Goal: Task Accomplishment & Management: Use online tool/utility

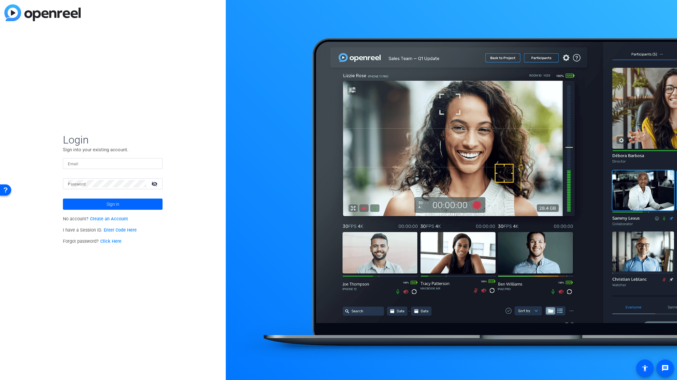
type input "tiltstudios@uhg.com"
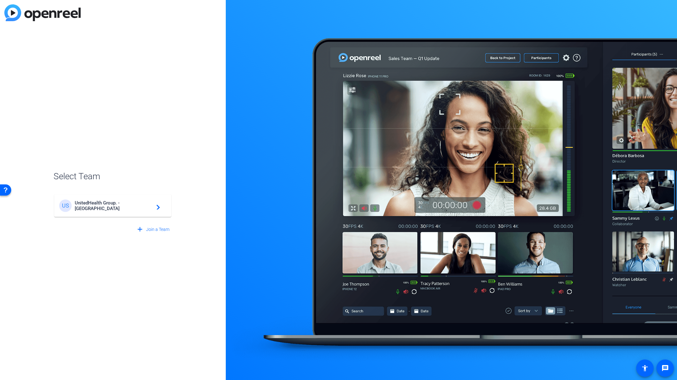
click at [152, 211] on div "US UnitedHealth Group. - Tilt Studios navigate_next" at bounding box center [112, 206] width 107 height 12
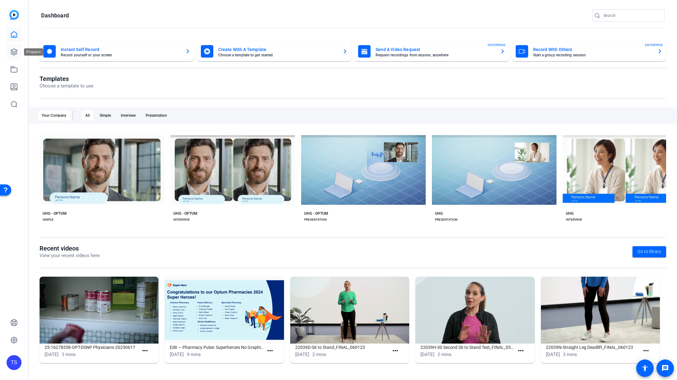
click at [19, 52] on link at bounding box center [14, 52] width 15 height 15
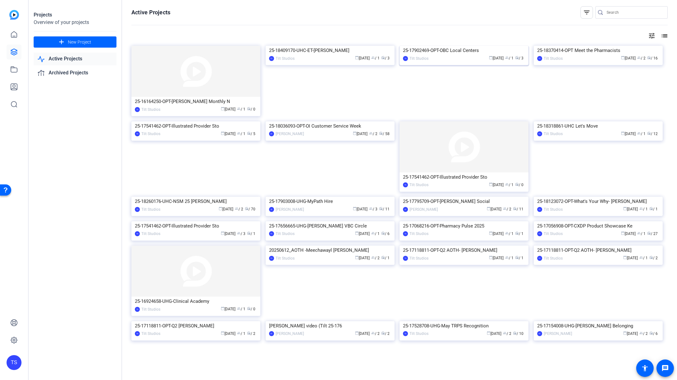
click at [478, 46] on img at bounding box center [464, 46] width 129 height 0
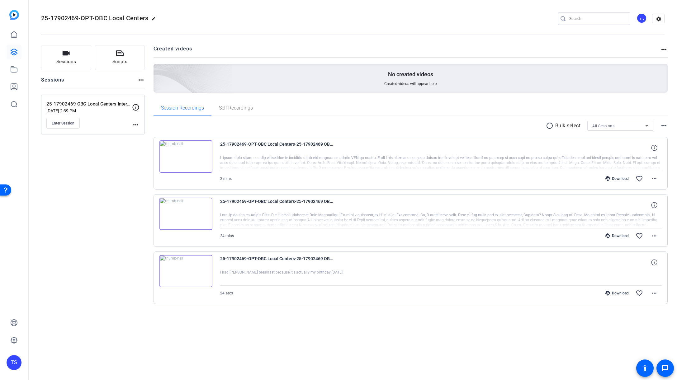
click at [82, 176] on div "Sessions Scripts Sessions more_horiz 25-17902469 OBC Local Centers Interviews A…" at bounding box center [93, 184] width 104 height 279
click at [54, 123] on span "Enter Session" at bounding box center [63, 123] width 23 height 5
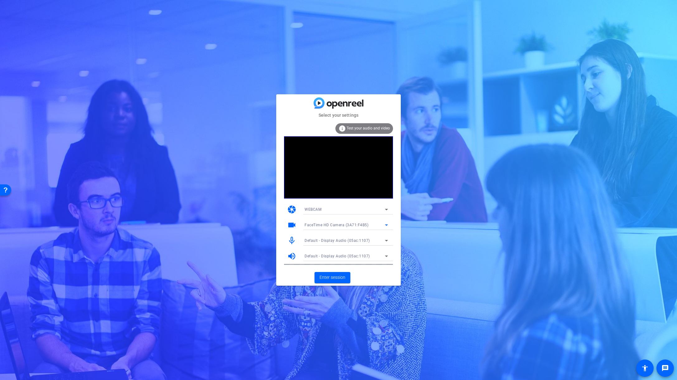
click at [359, 223] on span "FaceTime HD Camera (3A71:F4B5)" at bounding box center [337, 225] width 64 height 4
click at [345, 245] on span "FaceTime HD Camera (Display) (05ac:1112)" at bounding box center [344, 247] width 79 height 7
click at [354, 242] on span "Default - Display Audio (05ac:1107)" at bounding box center [337, 241] width 65 height 4
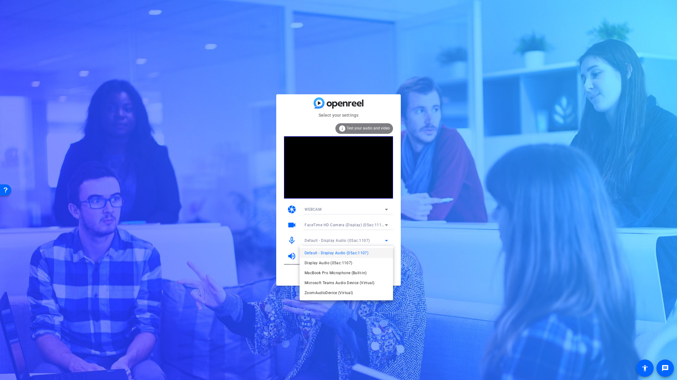
click at [471, 205] on div at bounding box center [338, 190] width 677 height 380
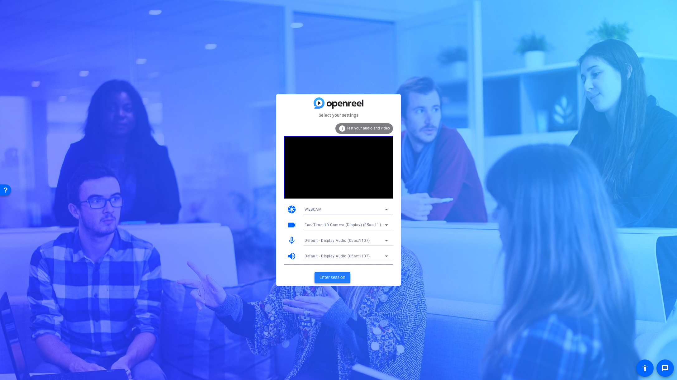
click at [329, 279] on span "Enter session" at bounding box center [333, 277] width 26 height 7
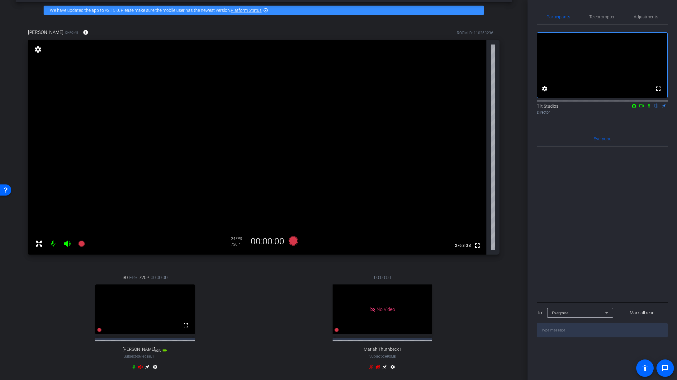
scroll to position [26, 0]
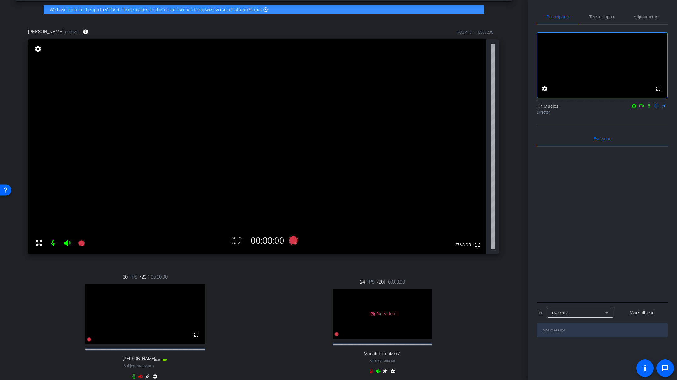
click at [139, 368] on span "SM-S938U1" at bounding box center [145, 366] width 17 height 3
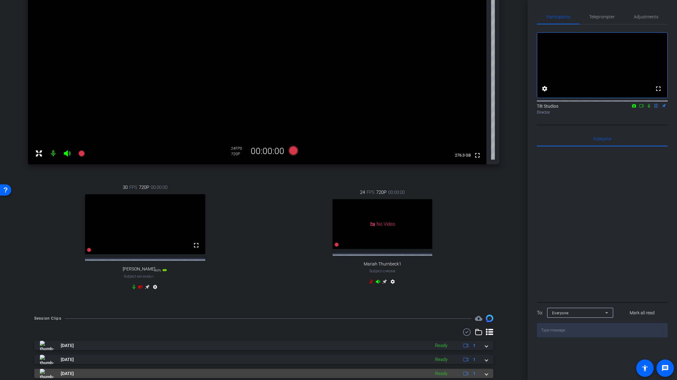
scroll to position [141, 0]
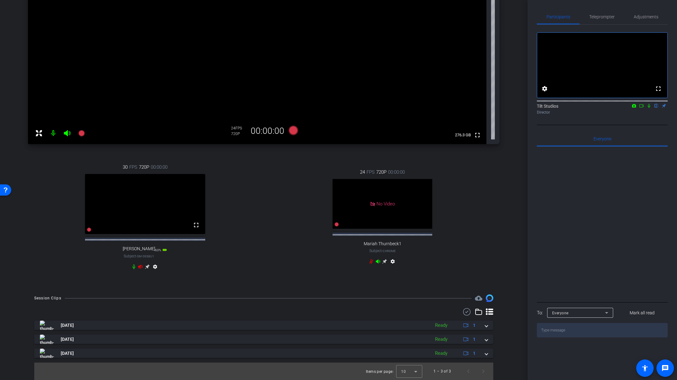
click at [138, 266] on icon at bounding box center [140, 267] width 4 height 4
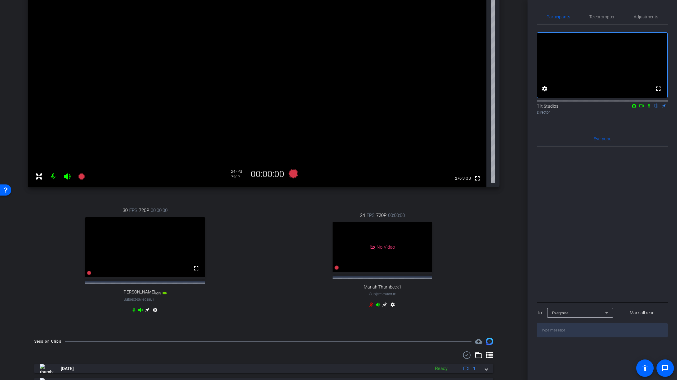
scroll to position [91, 0]
click at [157, 317] on mat-icon "settings" at bounding box center [154, 312] width 7 height 7
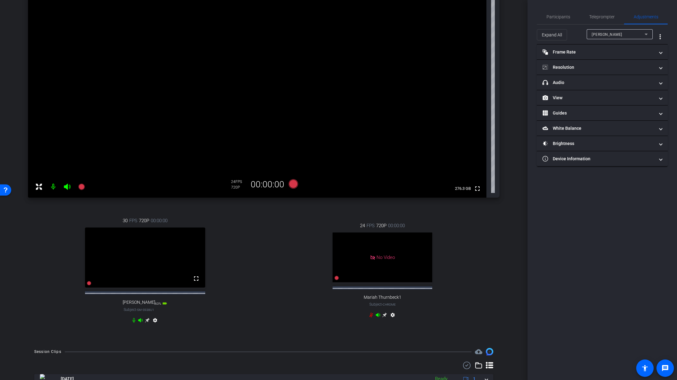
scroll to position [81, 0]
click at [562, 17] on span "Participants" at bounding box center [559, 17] width 24 height 4
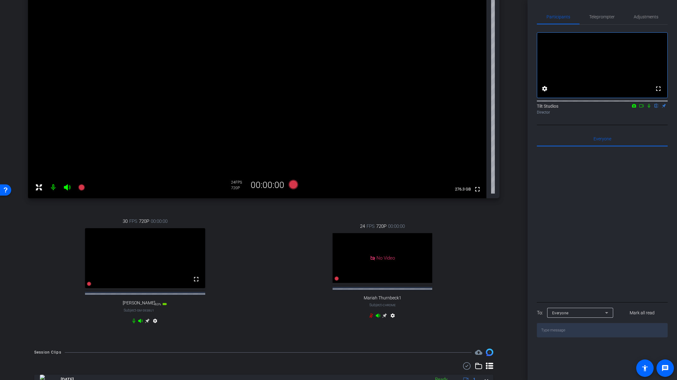
click at [153, 326] on mat-icon "settings" at bounding box center [154, 322] width 7 height 7
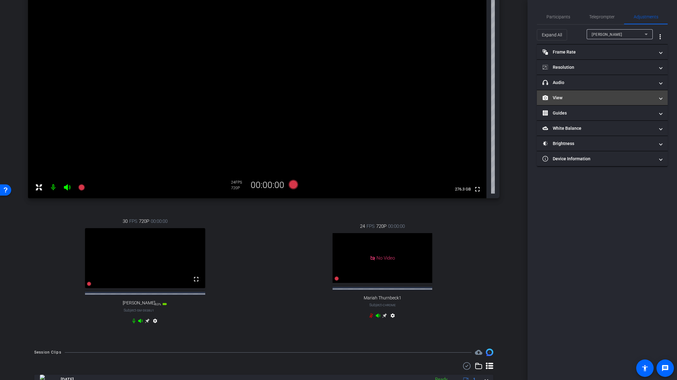
click at [572, 97] on mat-panel-title "View" at bounding box center [599, 98] width 112 height 7
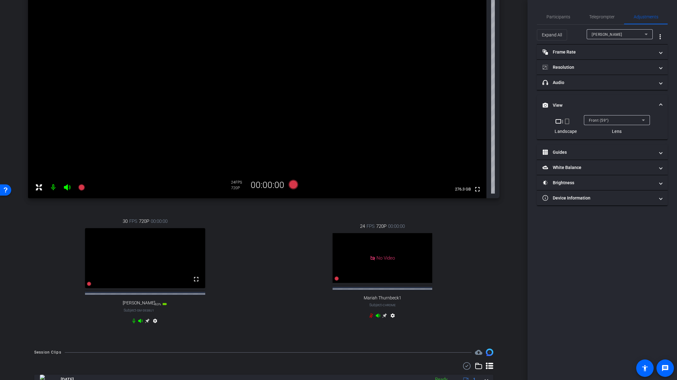
click at [568, 124] on mat-icon "crop_portrait" at bounding box center [566, 121] width 7 height 7
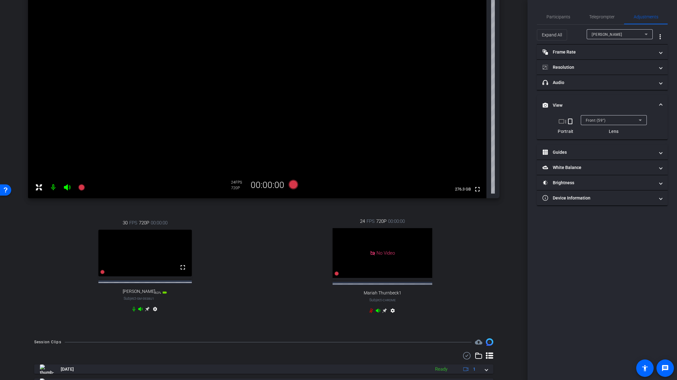
click at [477, 238] on div "24 FPS 720P 00:00:00 No Video Mariah Thurnbeck1 Subject - Chrome settings" at bounding box center [383, 267] width 234 height 118
click at [146, 312] on icon at bounding box center [147, 309] width 5 height 5
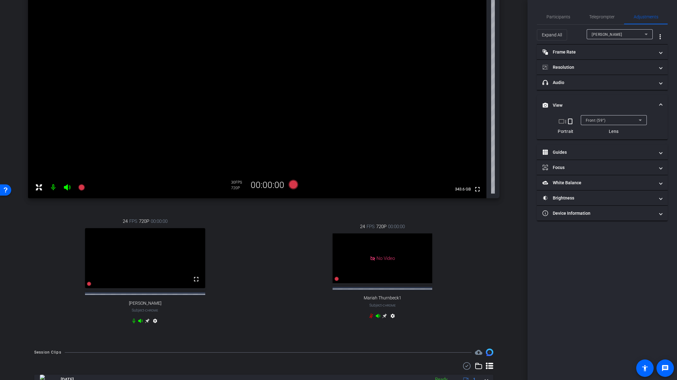
click at [502, 259] on div "[PERSON_NAME] SM-S938U1 info ROOM ID: 110263236 63% battery_std fullscreen sett…" at bounding box center [264, 152] width 496 height 380
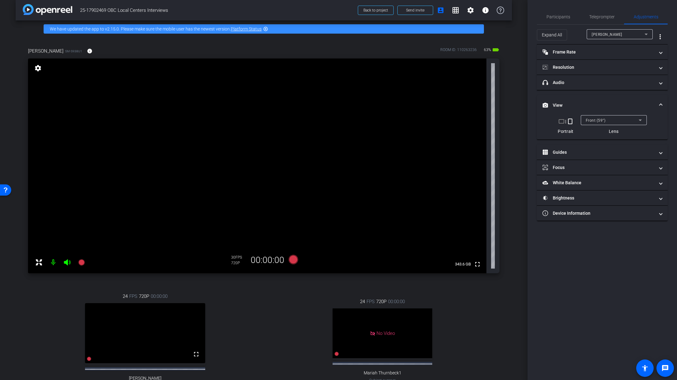
scroll to position [0, 0]
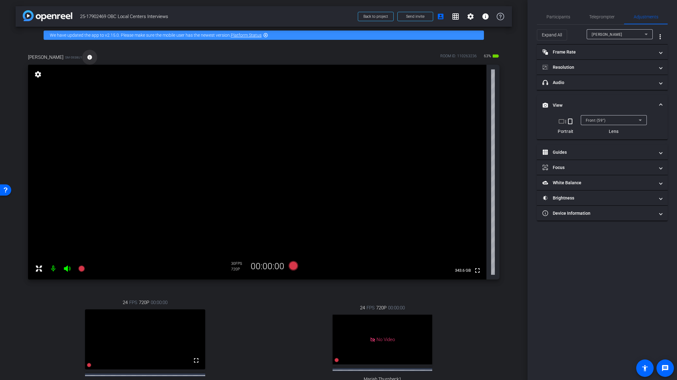
click at [87, 55] on mat-icon "info" at bounding box center [90, 57] width 6 height 6
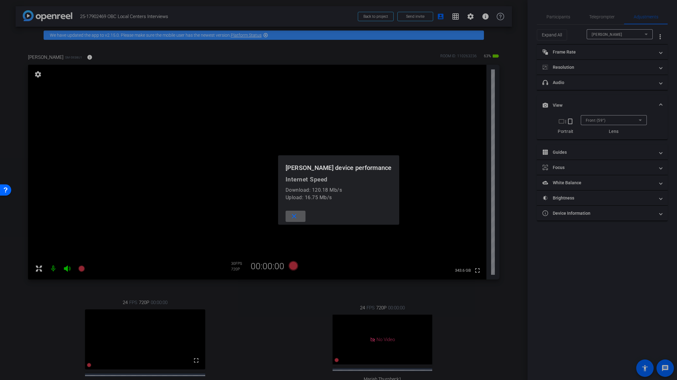
click at [298, 218] on mat-icon "close" at bounding box center [294, 217] width 8 height 8
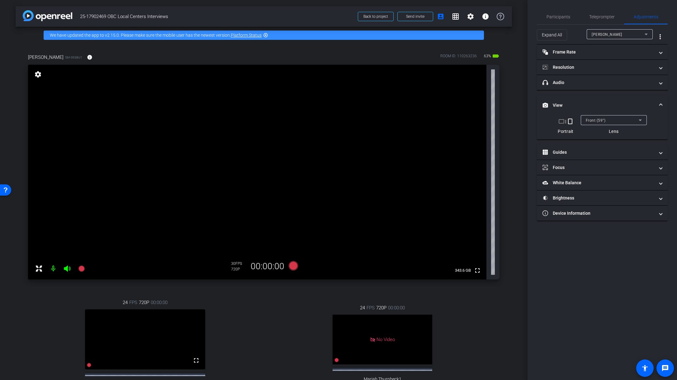
click at [514, 158] on div "arrow_back 25-17902469 OBC Local Centers Interviews Back to project Send invite…" at bounding box center [264, 190] width 528 height 380
click at [87, 58] on mat-icon "info" at bounding box center [90, 57] width 6 height 6
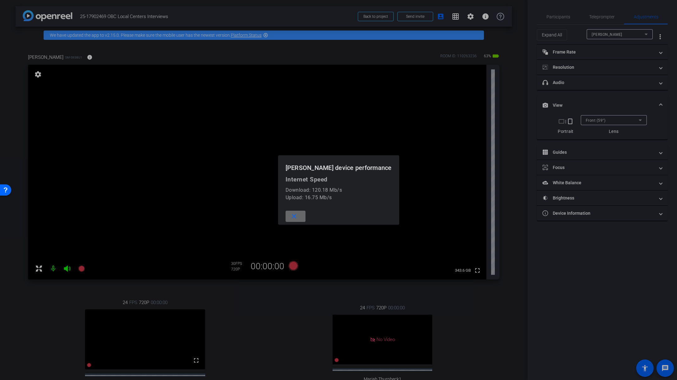
click at [298, 218] on mat-icon "close" at bounding box center [294, 217] width 8 height 8
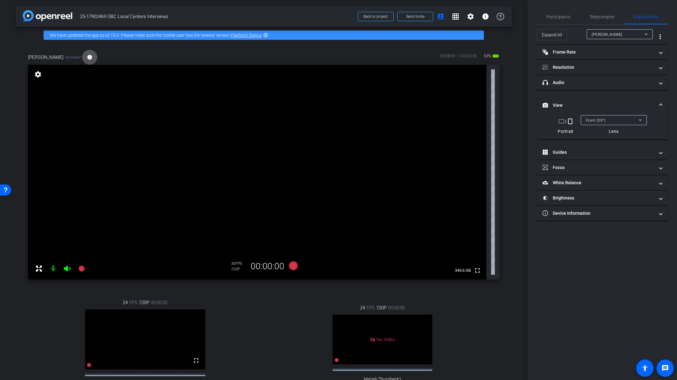
click at [507, 188] on div "[PERSON_NAME] SM-S938U1 info ROOM ID: 110263236 63% battery_std fullscreen sett…" at bounding box center [264, 234] width 496 height 380
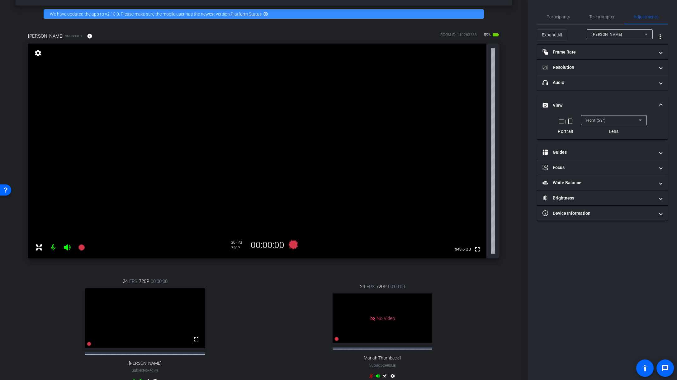
scroll to position [30, 0]
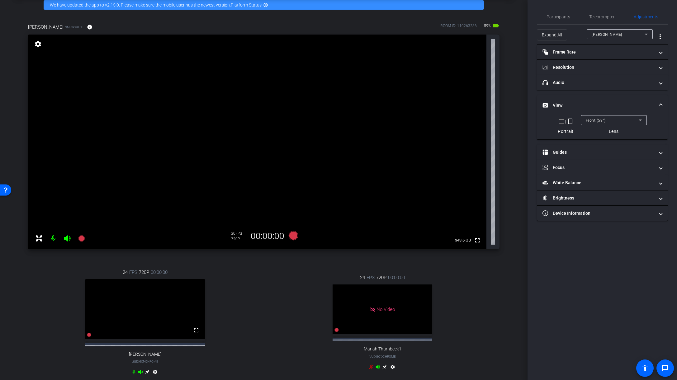
click at [240, 300] on div "24 FPS 720P 00:00:00 fullscreen [PERSON_NAME] Subject - Chrome settings" at bounding box center [145, 323] width 234 height 129
click at [82, 239] on icon at bounding box center [81, 238] width 6 height 6
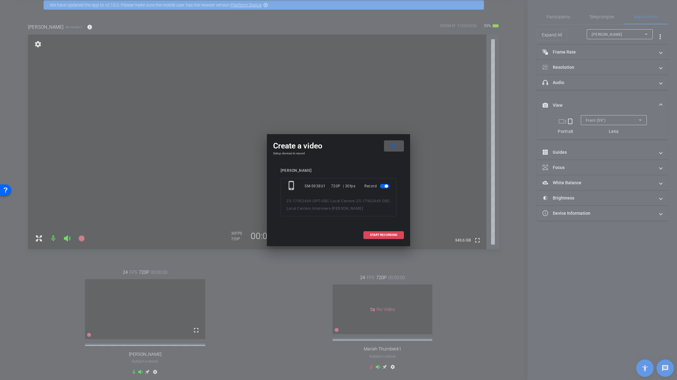
click at [402, 237] on span at bounding box center [384, 235] width 40 height 15
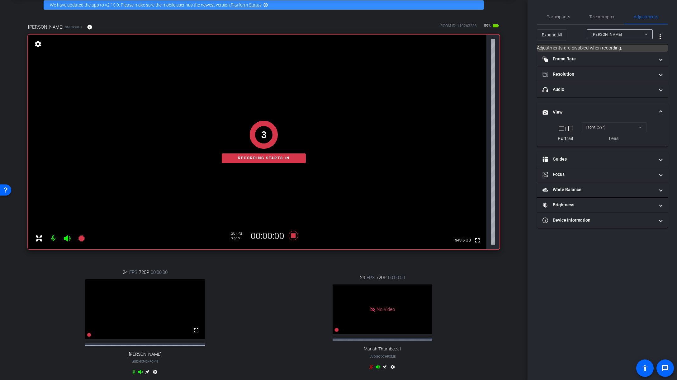
click at [509, 219] on div "arrow_back 25-17902469 OBC Local Centers Interviews Back to project Send invite…" at bounding box center [264, 160] width 528 height 380
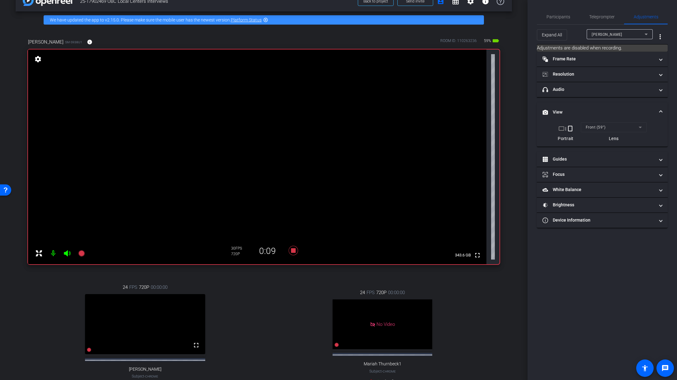
scroll to position [0, 0]
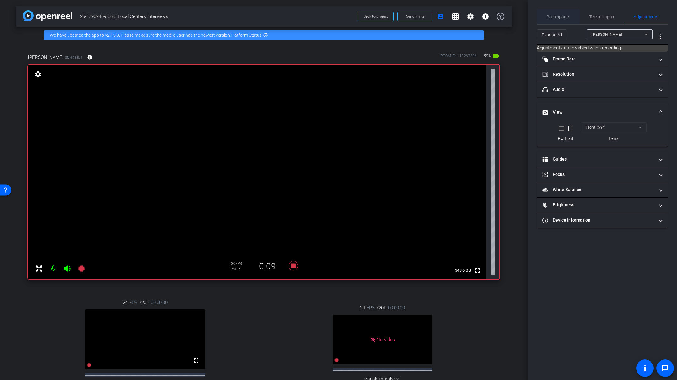
click at [561, 16] on span "Participants" at bounding box center [559, 17] width 24 height 4
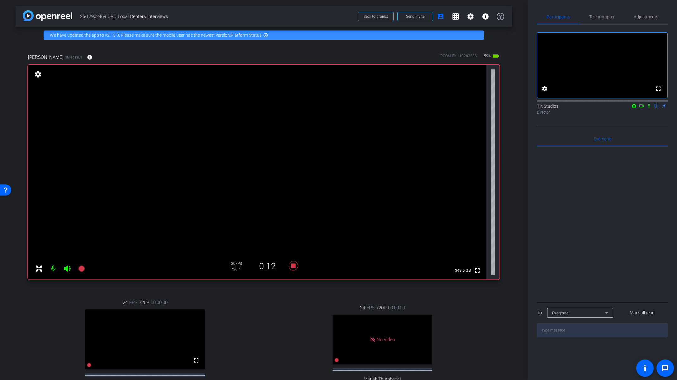
scroll to position [23, 0]
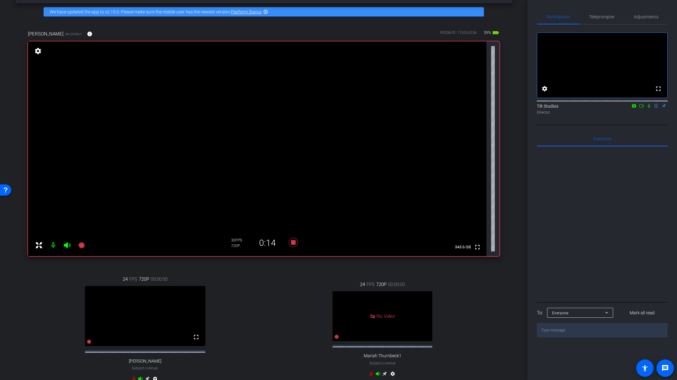
click at [650, 109] on mat-icon at bounding box center [648, 106] width 7 height 6
click at [647, 108] on icon at bounding box center [649, 106] width 5 height 4
click at [294, 244] on icon at bounding box center [293, 242] width 15 height 11
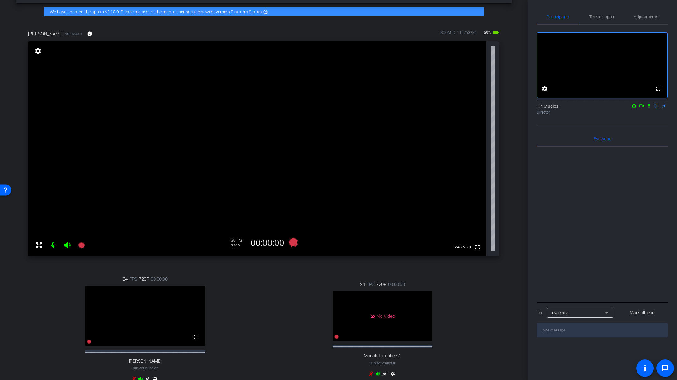
click at [507, 155] on div "[PERSON_NAME] SM-S938U1 info ROOM ID: 110263236 59% battery_std fullscreen sett…" at bounding box center [264, 210] width 496 height 380
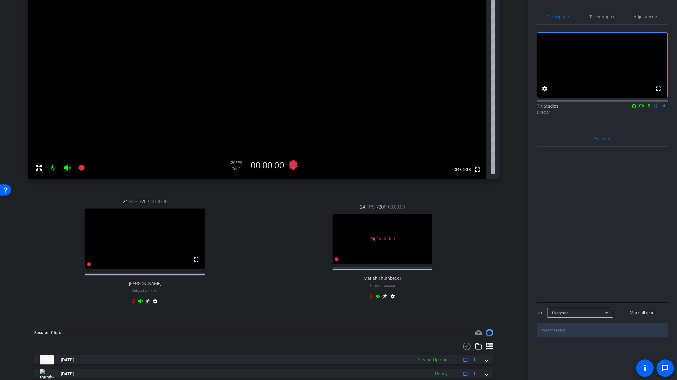
scroll to position [155, 0]
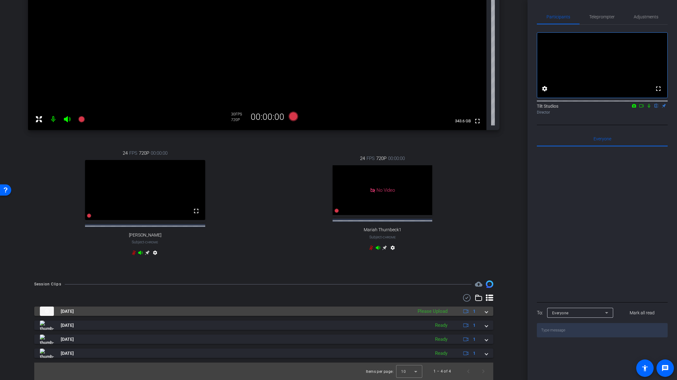
click at [485, 312] on span at bounding box center [486, 311] width 2 height 7
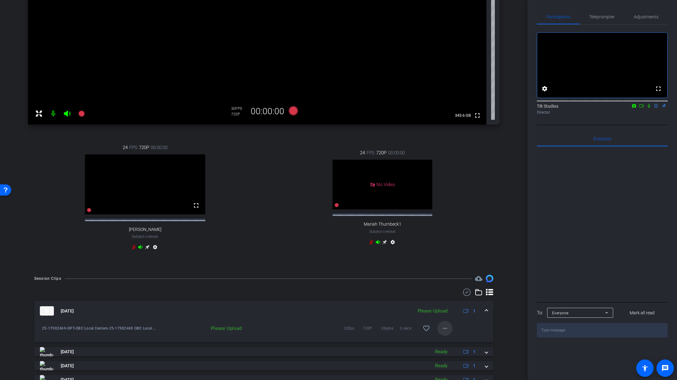
click at [441, 332] on mat-icon "more_horiz" at bounding box center [444, 328] width 7 height 7
click at [447, 348] on span "Upload" at bounding box center [451, 346] width 25 height 7
click at [502, 198] on div "[PERSON_NAME] SM-S938U1 info ROOM ID: 110263236 59% battery_std fullscreen sett…" at bounding box center [264, 79] width 496 height 380
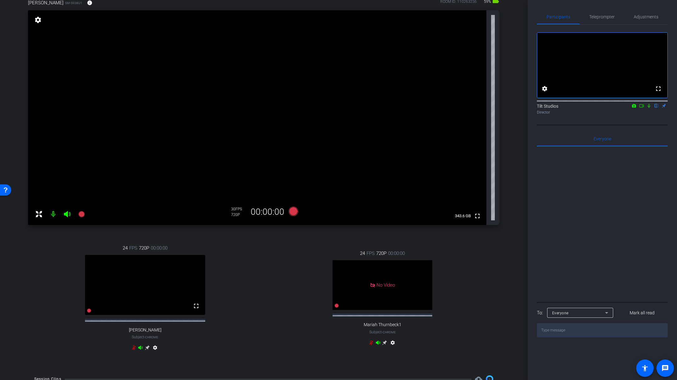
scroll to position [50, 0]
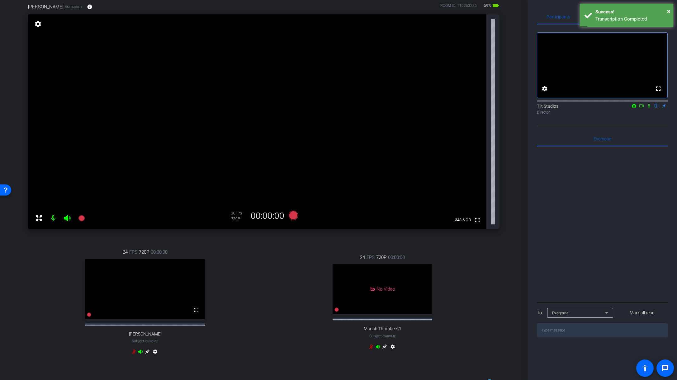
click at [131, 354] on icon at bounding box center [133, 351] width 5 height 5
click at [505, 173] on div "[PERSON_NAME] SM-S938U1 info ROOM ID: 110263236 59% battery_std fullscreen sett…" at bounding box center [264, 183] width 496 height 380
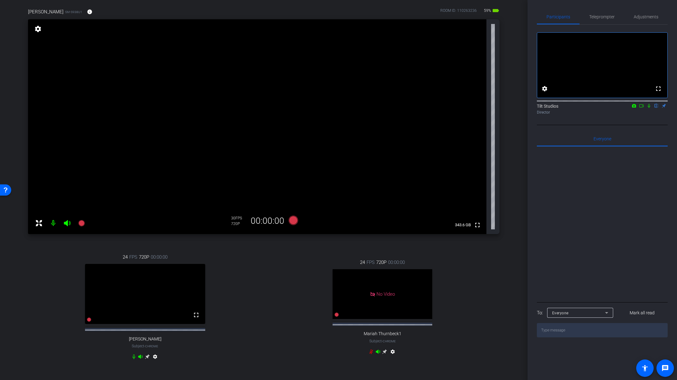
scroll to position [43, 0]
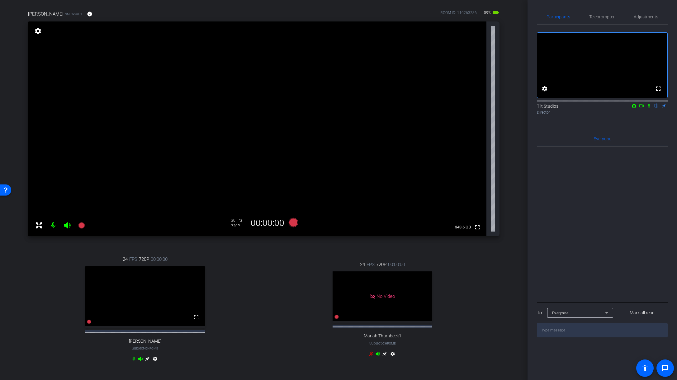
click at [650, 108] on icon at bounding box center [649, 106] width 5 height 4
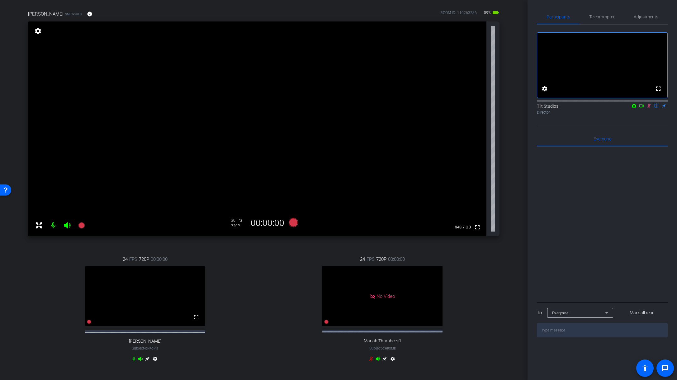
click at [650, 108] on icon at bounding box center [649, 106] width 5 height 4
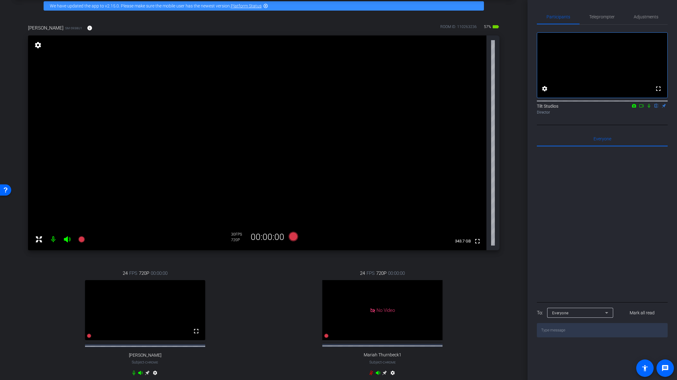
scroll to position [26, 0]
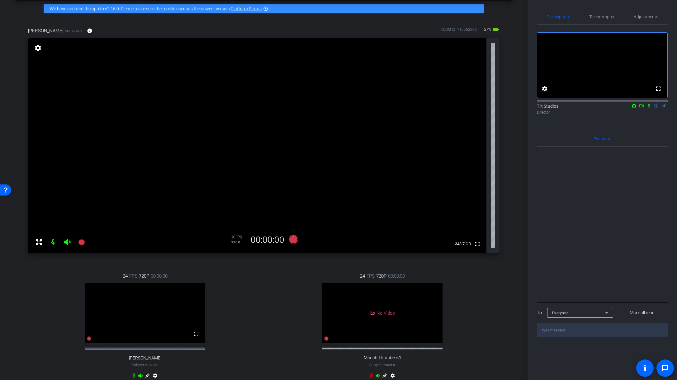
click at [274, 296] on div "24 FPS 720P 00:00:00 No Video Mariah Thurnbeck1 Subject - Chrome settings" at bounding box center [383, 327] width 234 height 129
click at [272, 283] on div "24 FPS 720P 00:00:00 No Video Mariah Thurnbeck1 Subject - Chrome settings" at bounding box center [383, 327] width 234 height 129
click at [299, 270] on div "24 FPS 720P 00:00:00 No Video Mariah Thurnbeck1 Subject - Chrome settings" at bounding box center [383, 327] width 234 height 129
click at [81, 245] on icon at bounding box center [81, 242] width 7 height 7
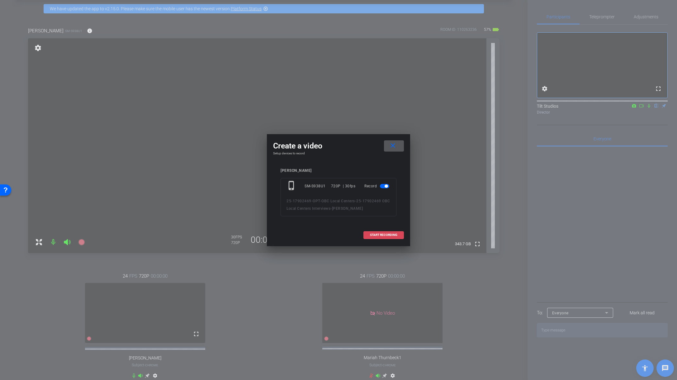
click at [391, 235] on span "START RECORDING" at bounding box center [383, 235] width 27 height 3
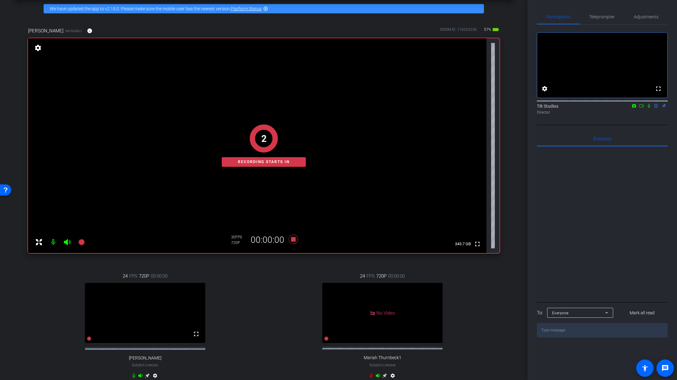
click at [517, 172] on div "arrow_back 25-17902469 OBC Local Centers Interviews Back to project Send invite…" at bounding box center [264, 164] width 528 height 380
click at [649, 108] on icon at bounding box center [649, 106] width 5 height 4
drag, startPoint x: 463, startPoint y: 289, endPoint x: 452, endPoint y: 285, distance: 12.3
click at [462, 288] on div "24 FPS 720P 00:00:00 No Video Mariah Thurnbeck1 Subject - Chrome settings" at bounding box center [383, 327] width 234 height 129
click at [292, 239] on icon at bounding box center [293, 239] width 9 height 9
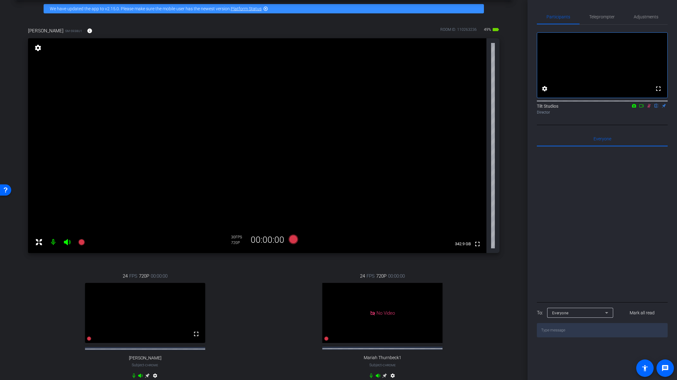
click at [652, 109] on mat-icon at bounding box center [648, 106] width 7 height 6
drag, startPoint x: 511, startPoint y: 292, endPoint x: 509, endPoint y: 288, distance: 4.7
click at [510, 290] on div "arrow_back 25-17902469 OBC Local Centers Interviews Back to project Send invite…" at bounding box center [264, 164] width 528 height 380
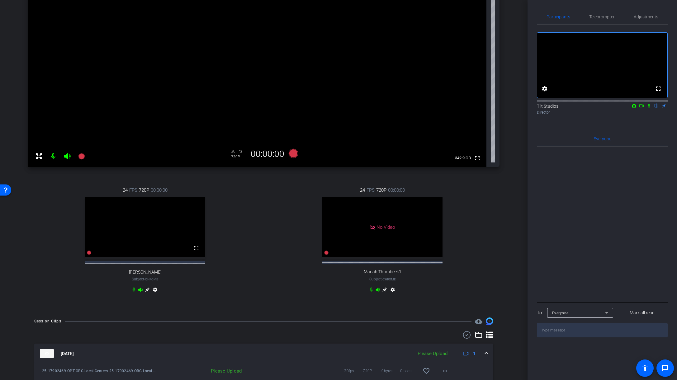
scroll to position [169, 0]
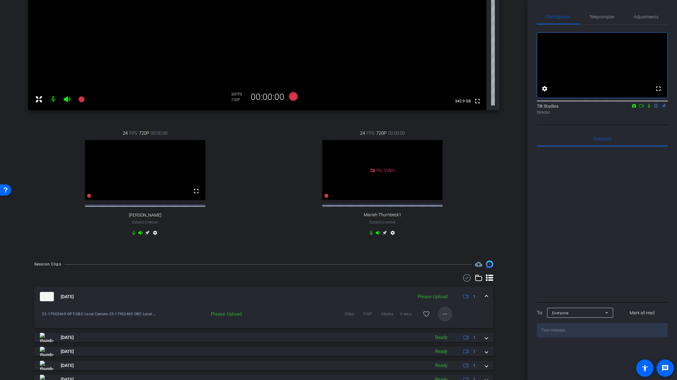
click at [442, 318] on mat-icon "more_horiz" at bounding box center [444, 313] width 7 height 7
click at [446, 331] on span "Upload" at bounding box center [451, 332] width 25 height 7
click at [505, 194] on div "[PERSON_NAME] SM-S938U1 info ROOM ID: 110263236 49% battery_std fullscreen sett…" at bounding box center [264, 64] width 496 height 380
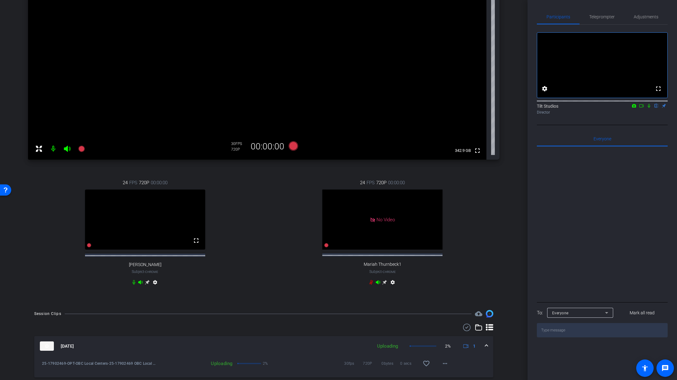
scroll to position [118, 0]
click at [650, 108] on icon at bounding box center [649, 106] width 5 height 4
click at [491, 214] on div "24 FPS 720P 00:00:00 No Video Mariah Thurnbeck1 Subject - Chrome settings" at bounding box center [383, 235] width 234 height 129
click at [82, 154] on icon at bounding box center [81, 150] width 7 height 7
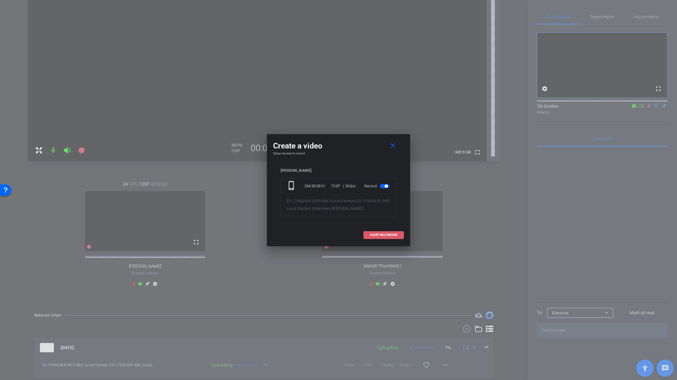
click at [401, 238] on span at bounding box center [384, 235] width 40 height 15
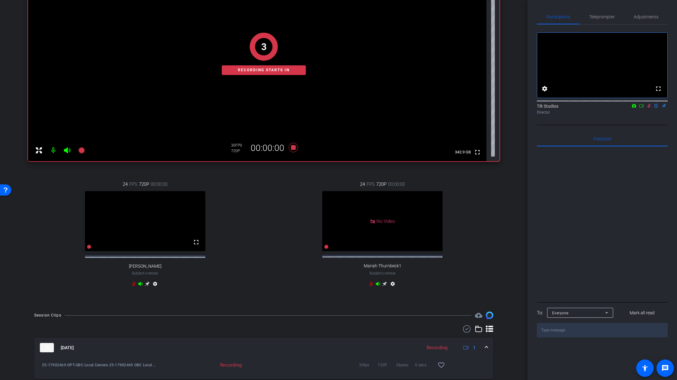
scroll to position [91, 0]
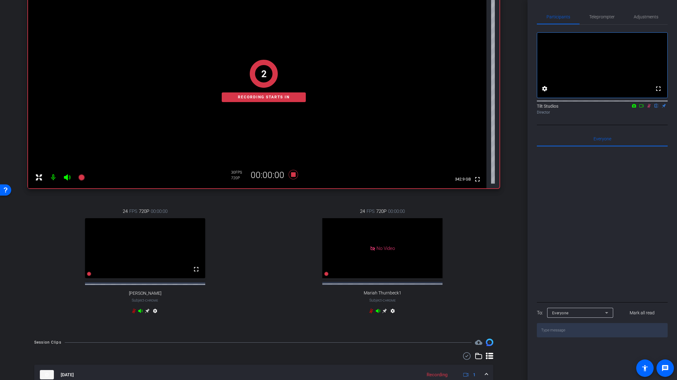
click at [498, 232] on div "[PERSON_NAME] SM-S938U1 info ROOM ID: 110263236 49% battery_std fullscreen 2 Re…" at bounding box center [264, 142] width 496 height 380
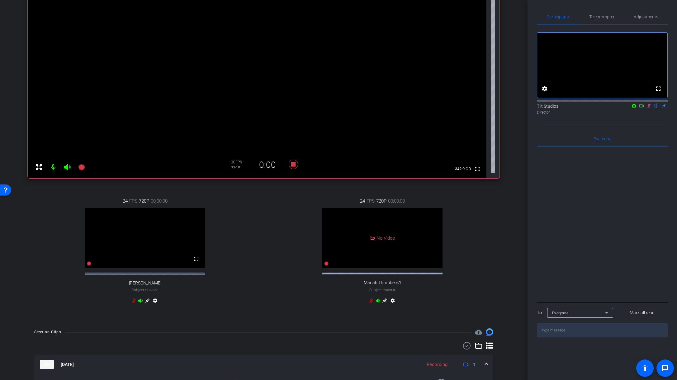
scroll to position [95, 0]
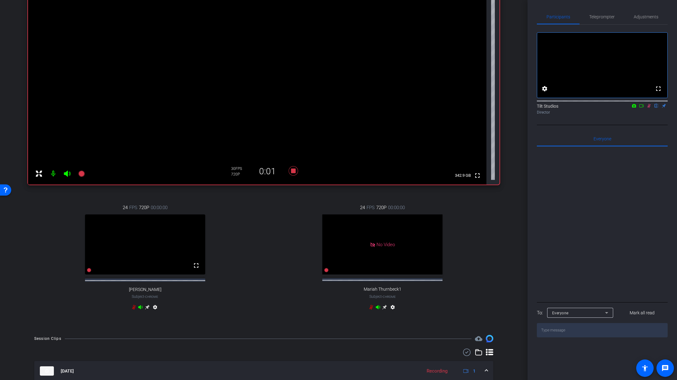
click at [647, 108] on icon at bounding box center [649, 106] width 5 height 4
click at [493, 219] on div "24 FPS 720P 00:00:00 No Video Mariah Thurnbeck1 Subject - Chrome settings" at bounding box center [383, 258] width 234 height 129
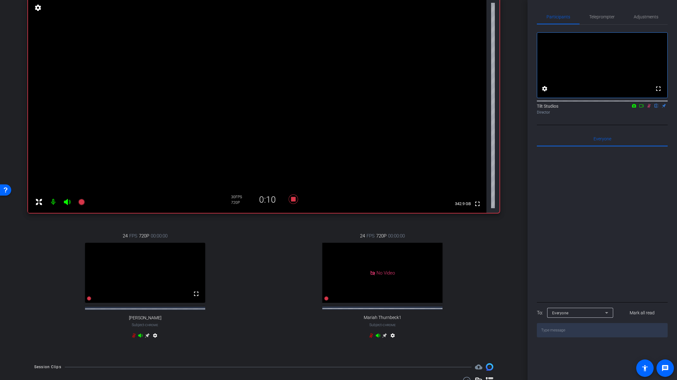
click at [651, 108] on icon at bounding box center [649, 106] width 5 height 4
click at [514, 219] on div "arrow_back 25-17902469 OBC Local Centers Interviews Back to project Send invite…" at bounding box center [264, 123] width 528 height 380
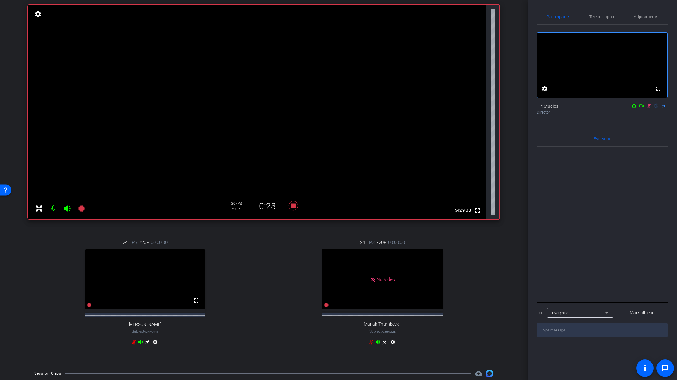
scroll to position [58, 0]
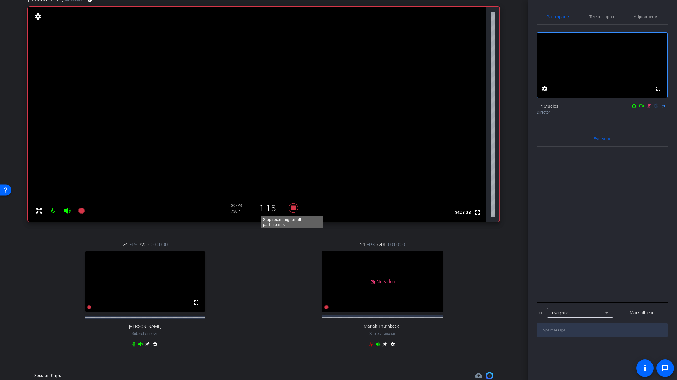
click at [291, 210] on icon at bounding box center [293, 207] width 9 height 9
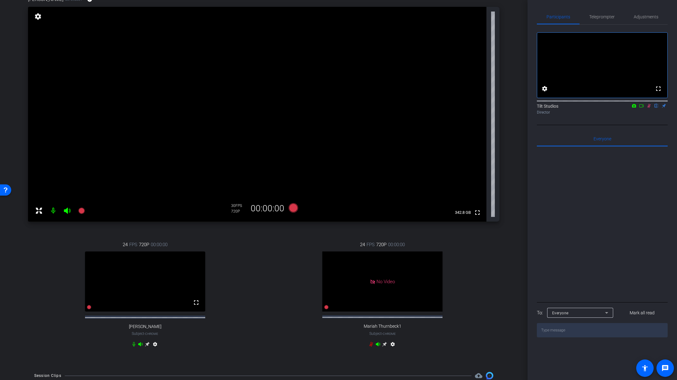
click at [648, 108] on icon at bounding box center [648, 106] width 3 height 4
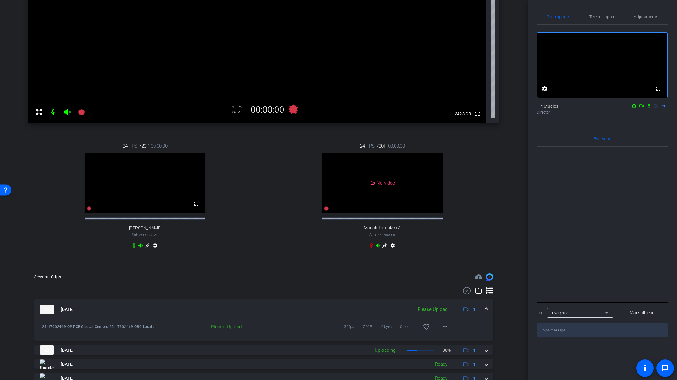
scroll to position [155, 0]
click at [511, 244] on div "arrow_back 25-17902469 OBC Local Centers Interviews Back to project Send invite…" at bounding box center [264, 190] width 528 height 380
click at [444, 332] on mat-icon "more_horiz" at bounding box center [444, 328] width 7 height 7
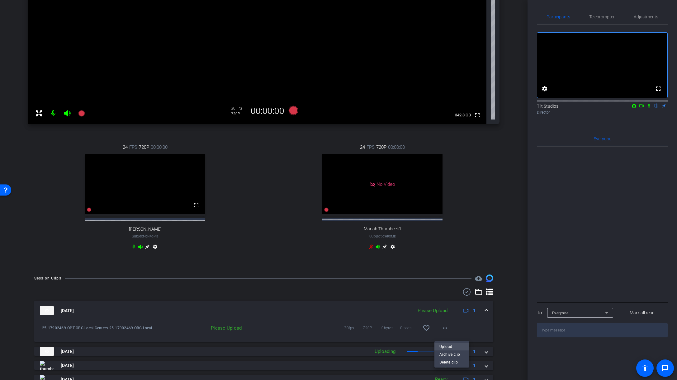
click at [449, 347] on span "Upload" at bounding box center [451, 346] width 25 height 7
click at [490, 228] on div "24 FPS 720P 00:00:00 No Video Mariah Thurnbeck1 Subject - Chrome settings" at bounding box center [383, 198] width 234 height 129
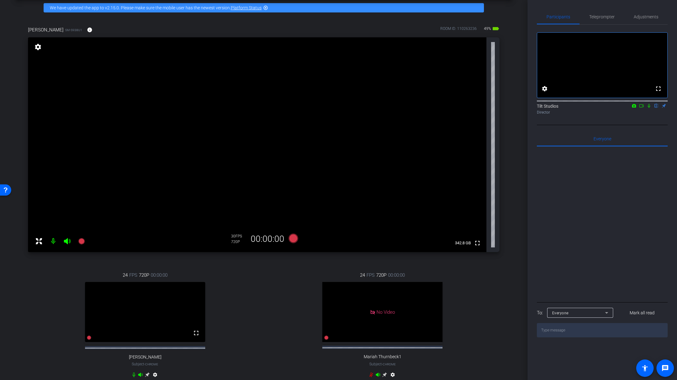
scroll to position [25, 0]
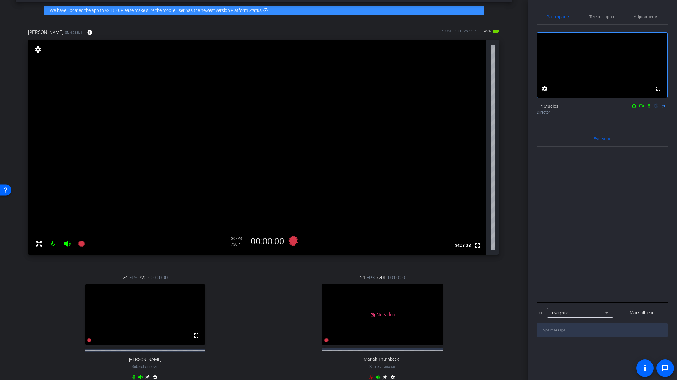
click at [514, 232] on div "arrow_back 25-17902469 OBC Local Centers Interviews Back to project Send invite…" at bounding box center [264, 165] width 528 height 380
click at [509, 222] on div "arrow_back 25-17902469 OBC Local Centers Interviews Back to project Send invite…" at bounding box center [264, 165] width 528 height 380
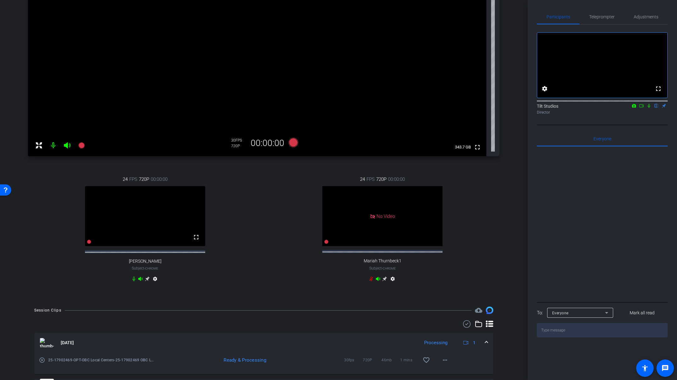
scroll to position [215, 0]
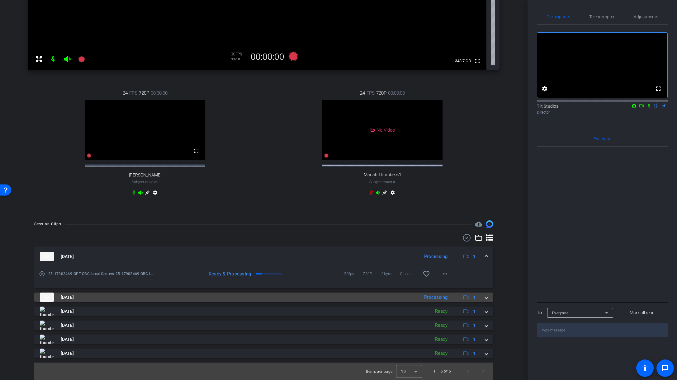
click at [485, 297] on span at bounding box center [486, 297] width 2 height 7
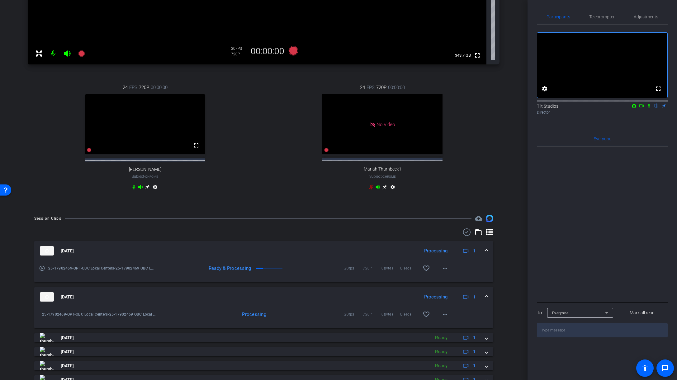
click at [485, 301] on span at bounding box center [486, 297] width 2 height 7
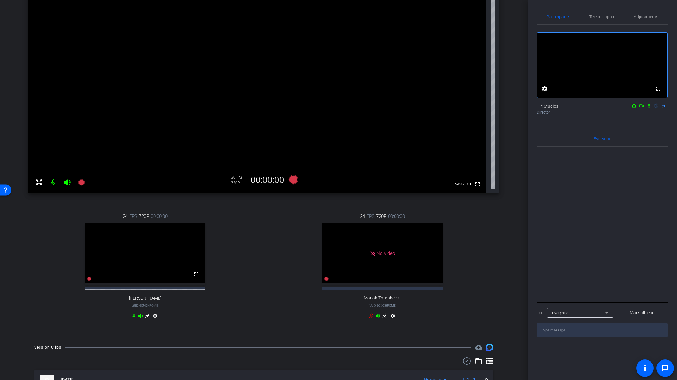
scroll to position [83, 0]
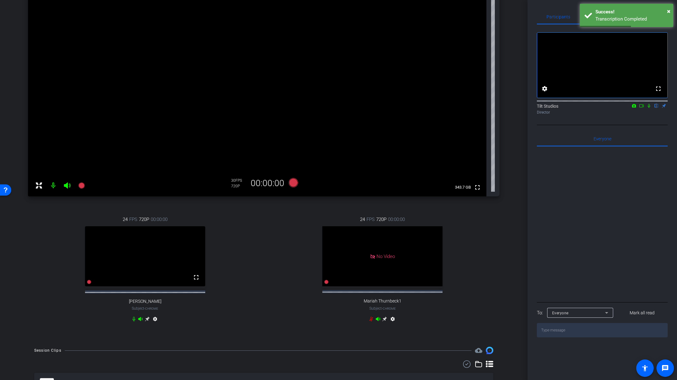
click at [649, 108] on icon at bounding box center [649, 106] width 5 height 4
click at [500, 254] on div "[PERSON_NAME] SM-S938U1 info ROOM ID: 110263236 47% battery_std fullscreen sett…" at bounding box center [264, 150] width 496 height 380
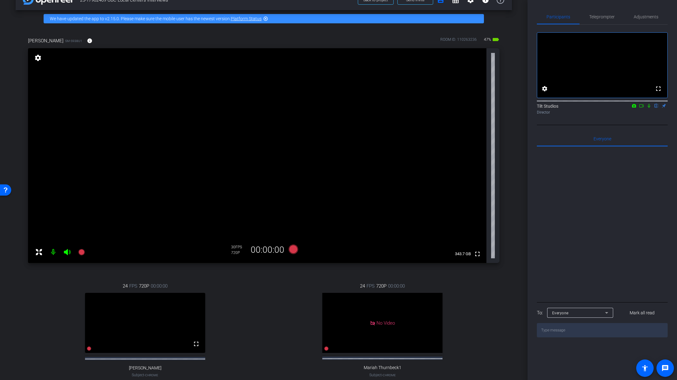
scroll to position [0, 0]
